Goal: Check status: Check status

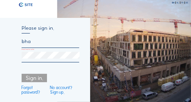
type input "[EMAIL_ADDRESS][DOMAIN_NAME]"
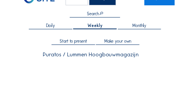
scroll to position [13, 0]
click at [49, 27] on span "Daily" at bounding box center [50, 26] width 9 height 5
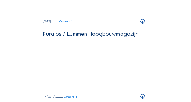
scroll to position [76, 0]
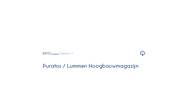
click at [73, 55] on link "Camera 1" at bounding box center [62, 53] width 21 height 3
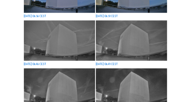
scroll to position [172, 0]
